Goal: Entertainment & Leisure: Consume media (video, audio)

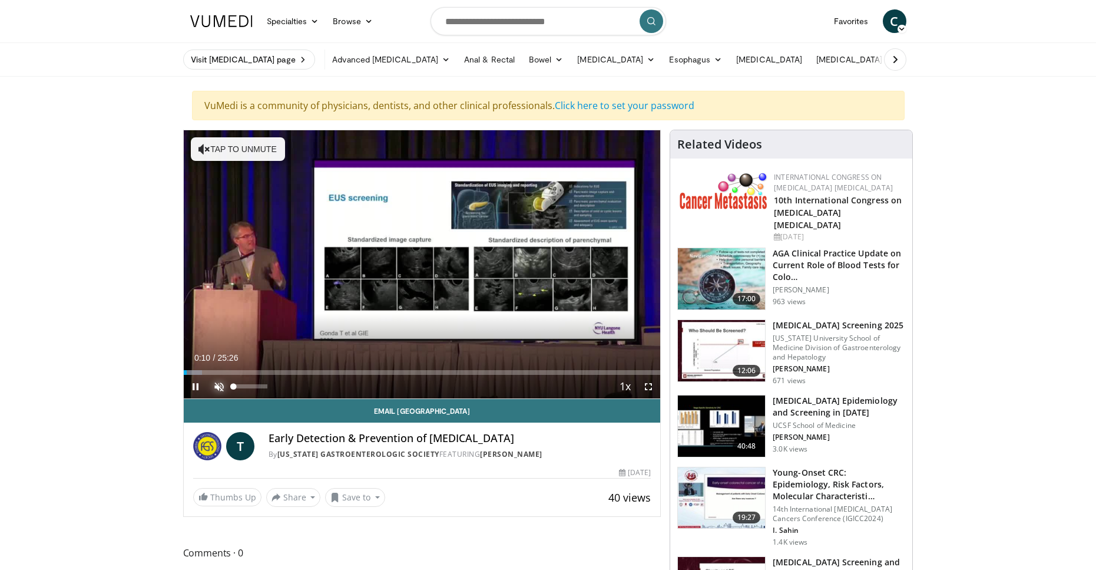
click at [217, 387] on video-js "**********" at bounding box center [422, 264] width 477 height 269
click at [217, 387] on span "Video Player" at bounding box center [219, 387] width 24 height 24
click at [649, 387] on span "Video Player" at bounding box center [649, 387] width 24 height 24
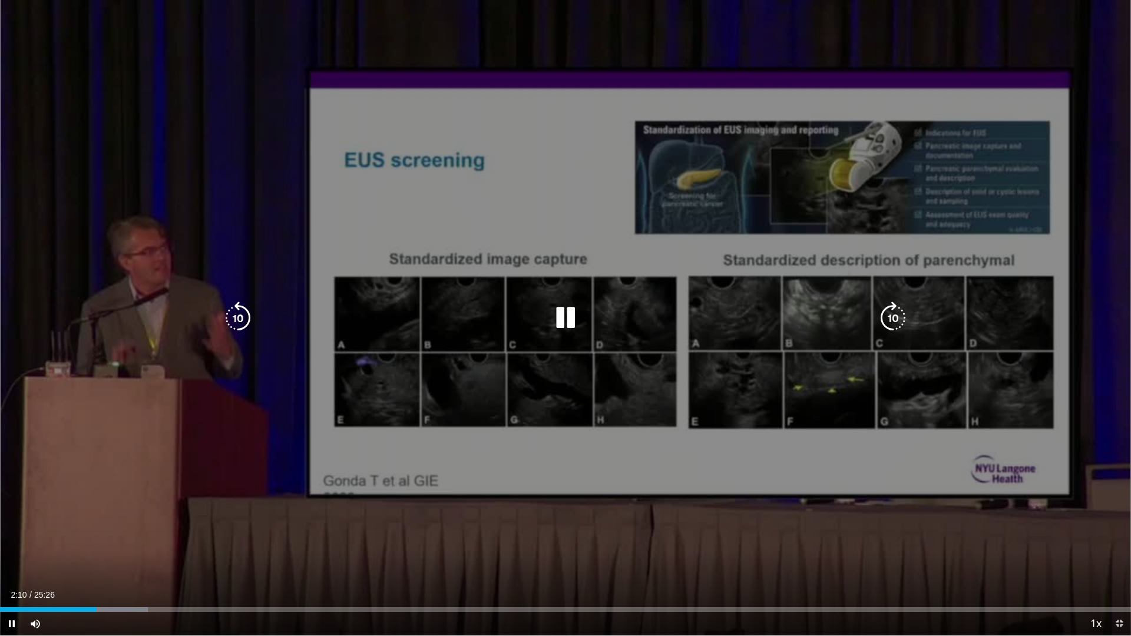
click at [910, 544] on div "10 seconds Tap to unmute" at bounding box center [565, 318] width 1131 height 636
